Goal: Transaction & Acquisition: Purchase product/service

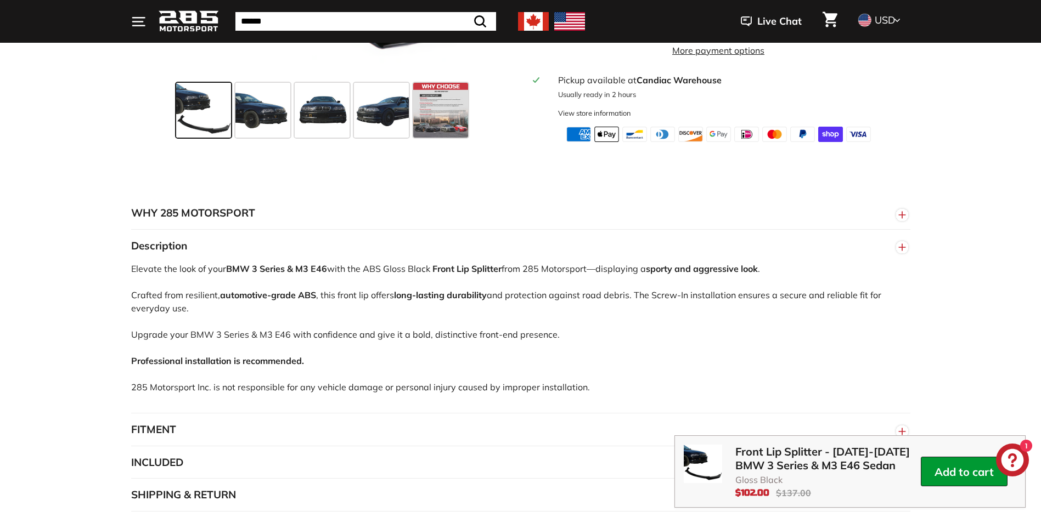
scroll to position [604, 0]
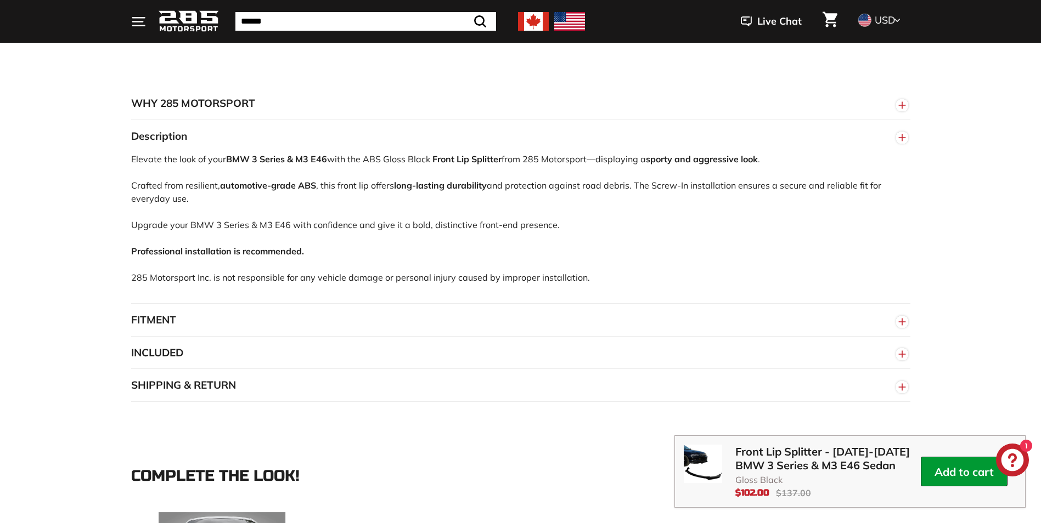
click at [174, 335] on button "FITMENT" at bounding box center [520, 320] width 779 height 33
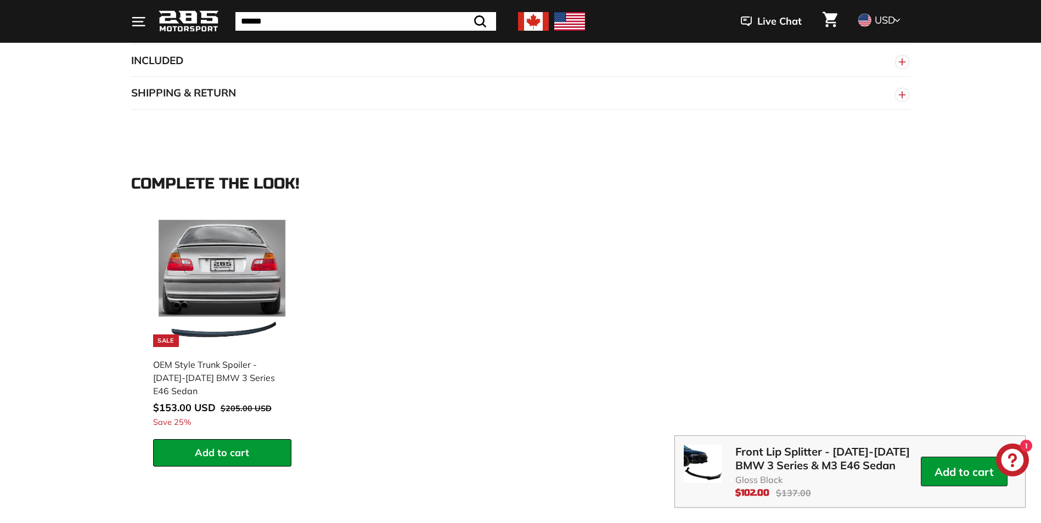
scroll to position [1152, 0]
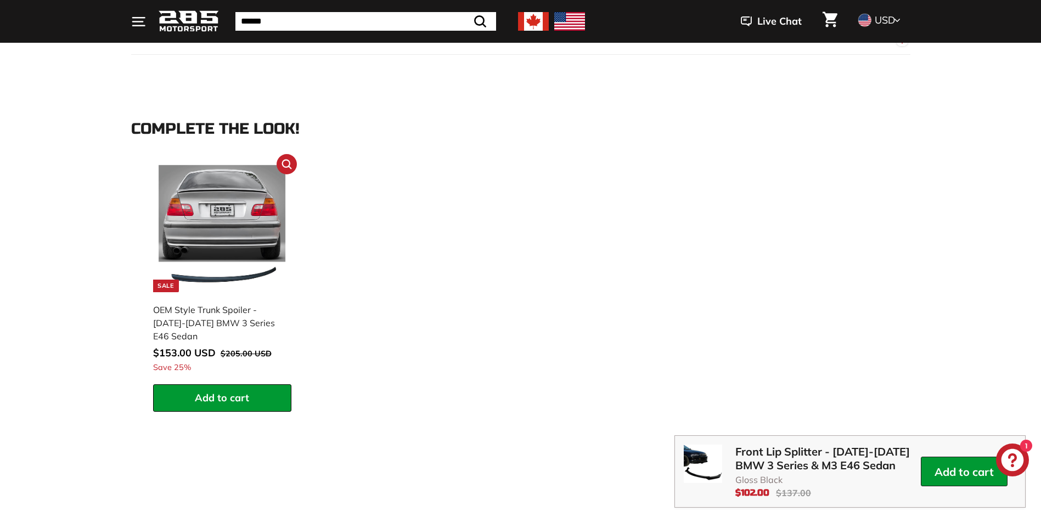
click at [245, 256] on img at bounding box center [222, 228] width 127 height 127
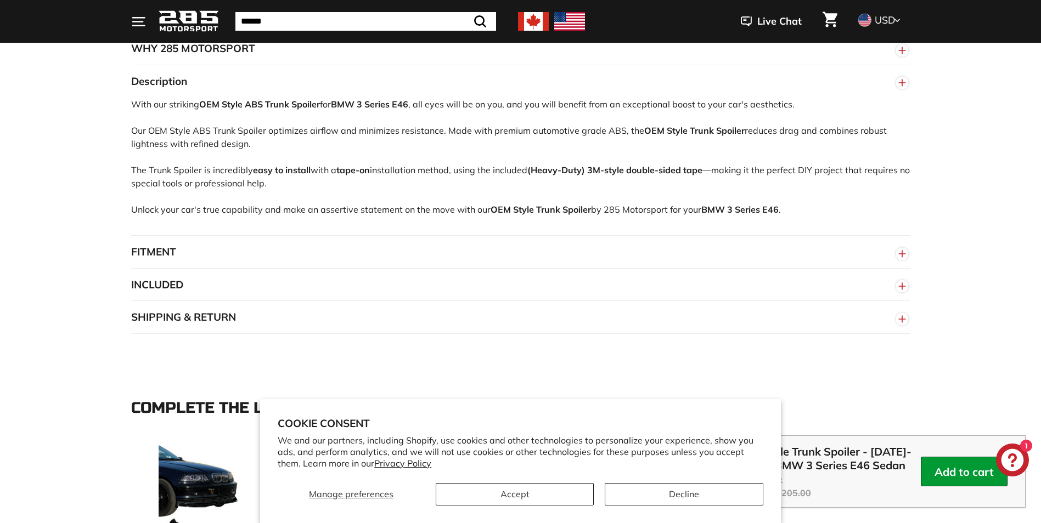
scroll to position [604, 0]
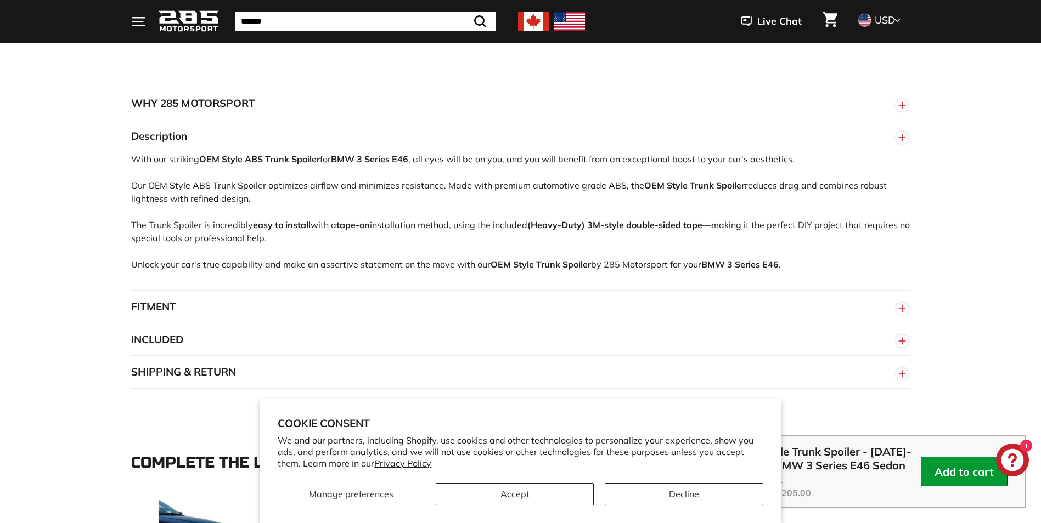
click at [804, 314] on button "FITMENT" at bounding box center [520, 307] width 779 height 33
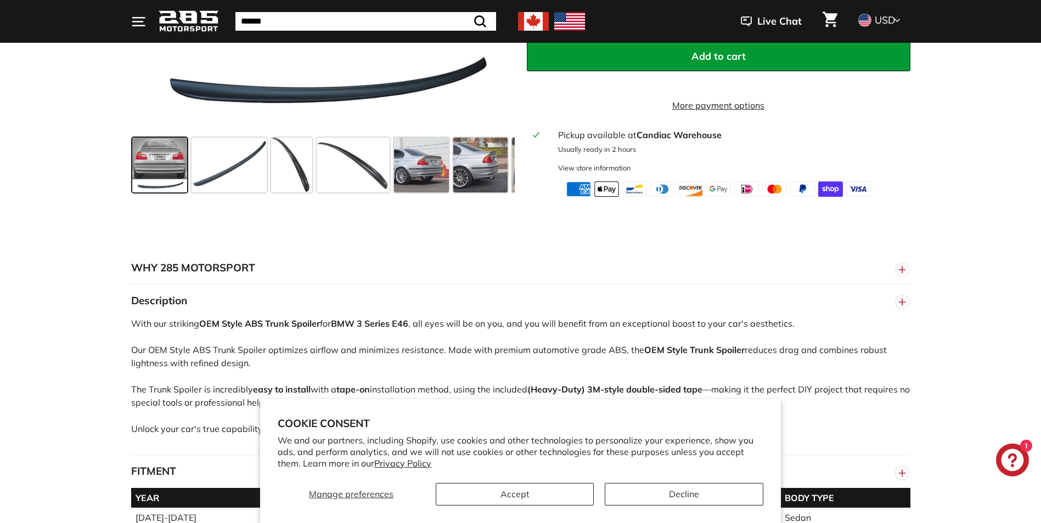
scroll to position [384, 0]
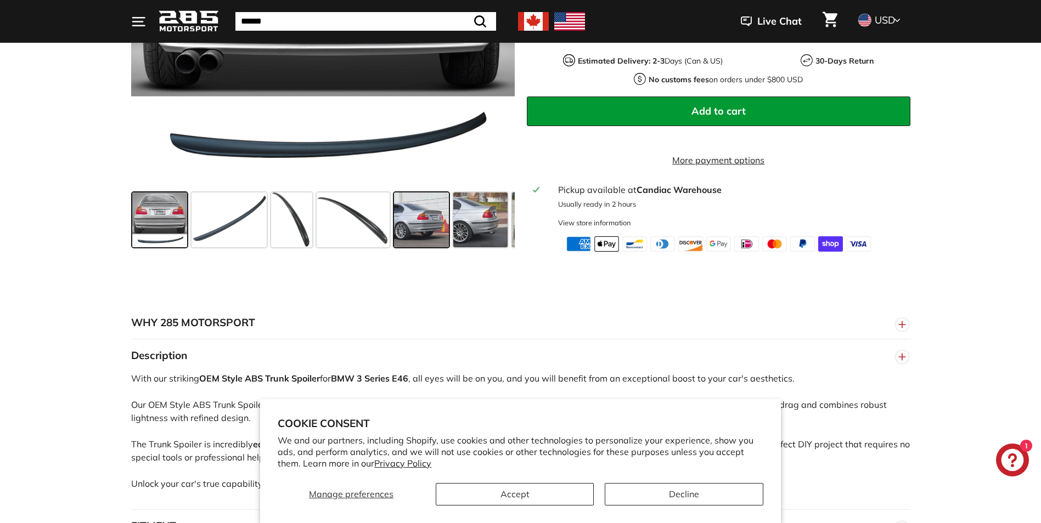
click at [404, 231] on span at bounding box center [421, 220] width 55 height 55
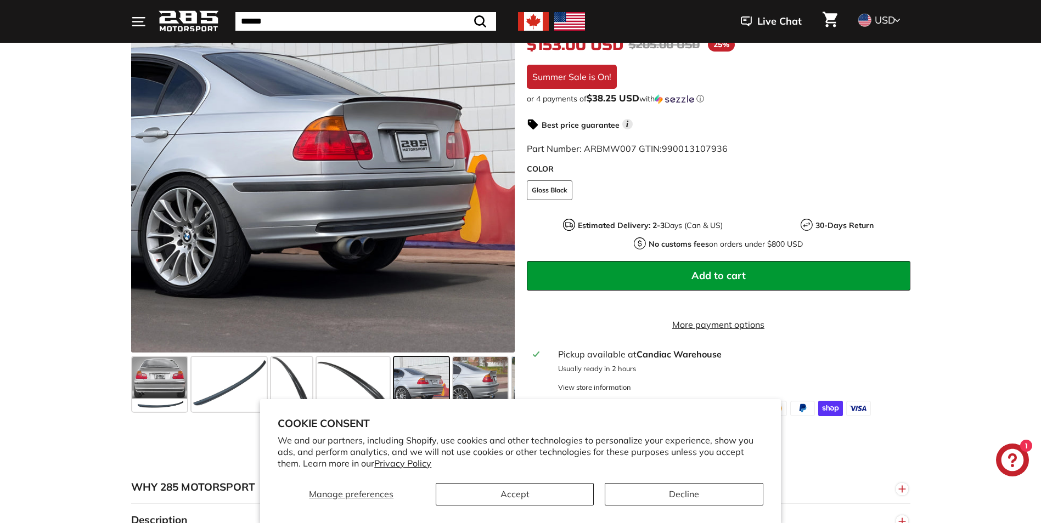
scroll to position [165, 0]
